Goal: Check status: Check status

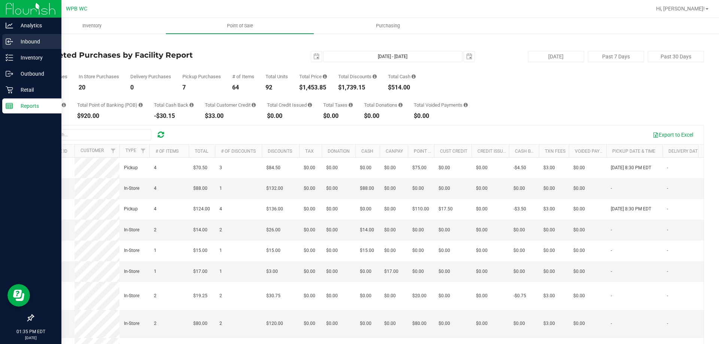
click at [37, 42] on p "Inbound" at bounding box center [35, 41] width 45 height 9
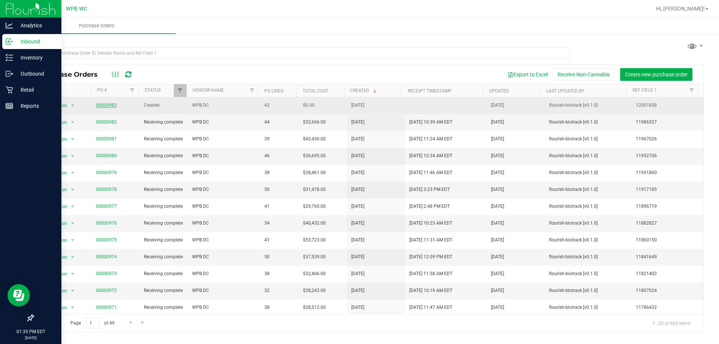
click at [109, 104] on link "00000983" at bounding box center [106, 105] width 21 height 5
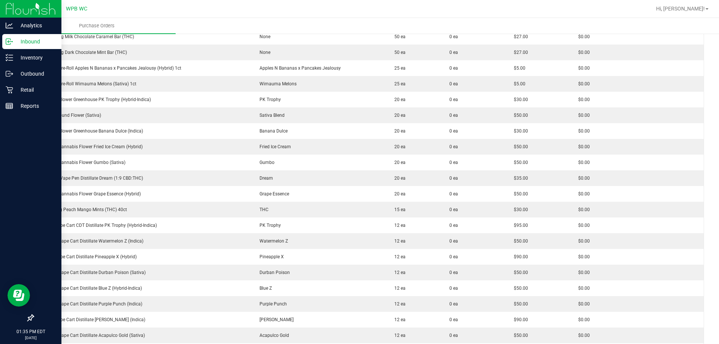
scroll to position [112, 0]
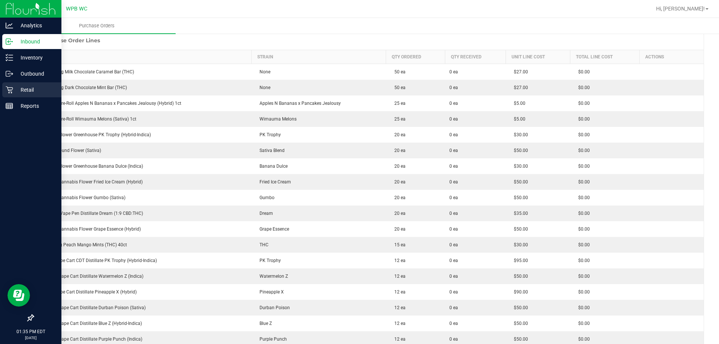
click at [15, 88] on p "Retail" at bounding box center [35, 89] width 45 height 9
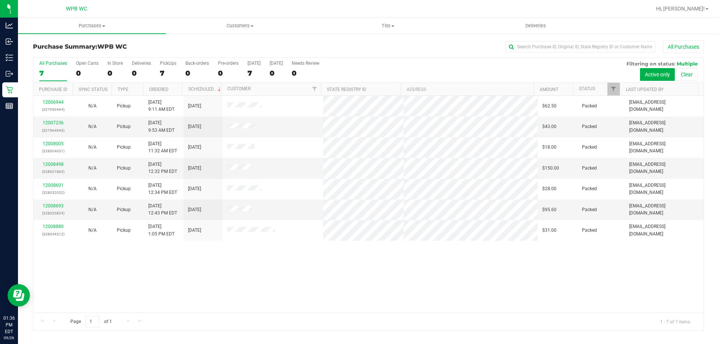
click at [295, 325] on div "Page 1 of 1 1 - 7 of 7 items" at bounding box center [368, 322] width 670 height 18
